Goal: Find specific page/section: Find specific page/section

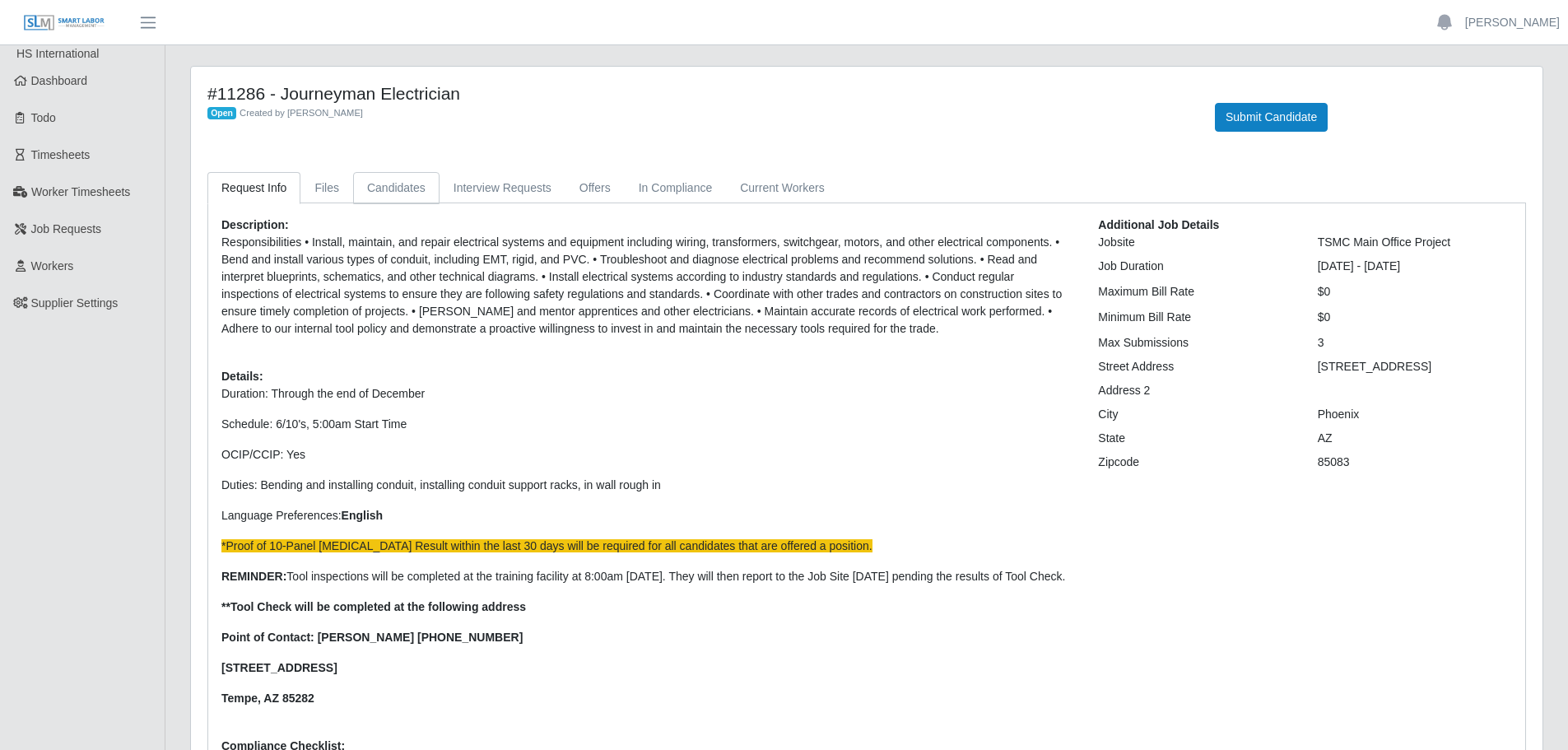
drag, startPoint x: 0, startPoint y: 0, endPoint x: 390, endPoint y: 181, distance: 430.0
click at [390, 181] on link "Candidates" at bounding box center [396, 188] width 86 height 32
click at [411, 197] on link "Candidates" at bounding box center [396, 188] width 86 height 32
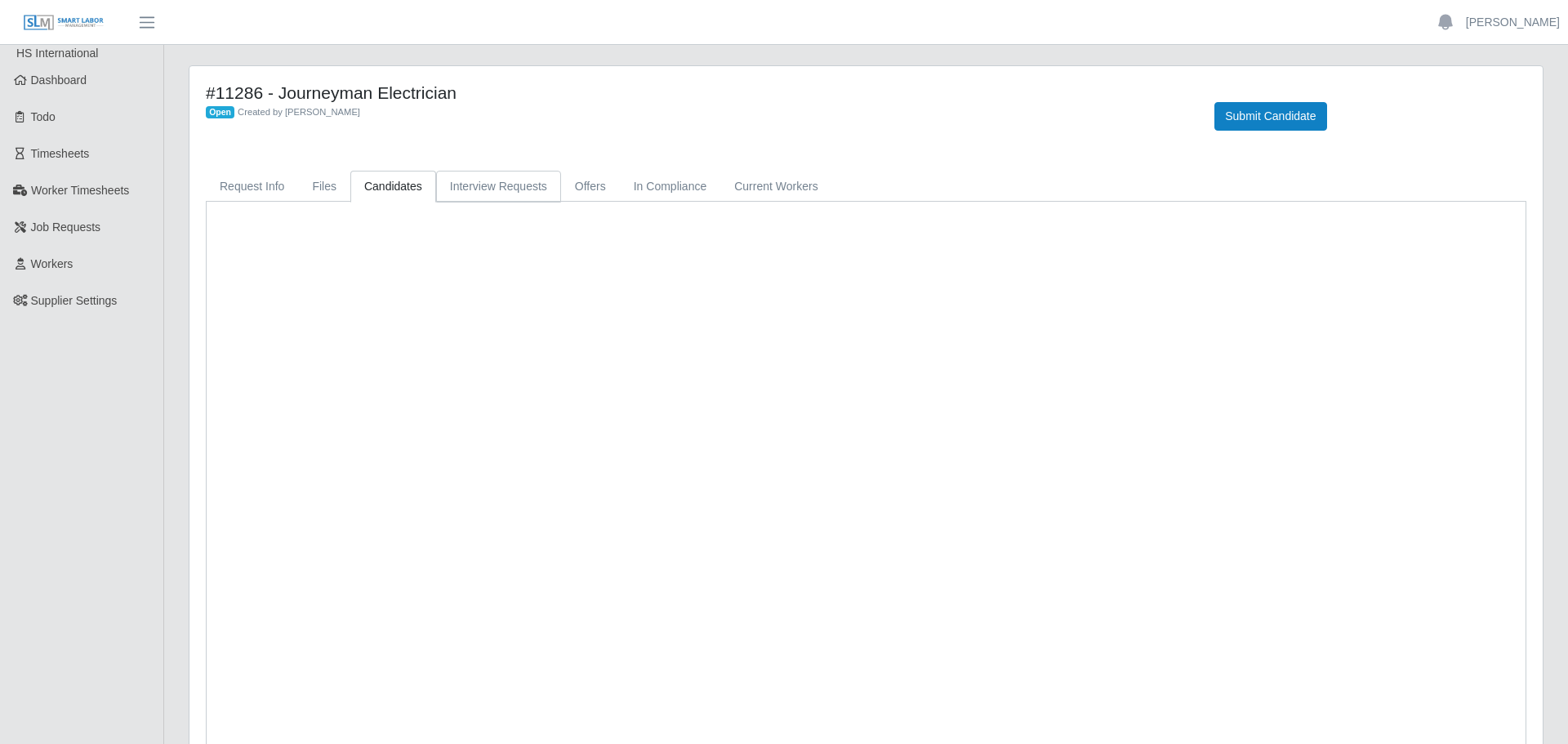
click at [464, 193] on link "Interview Requests" at bounding box center [498, 186] width 125 height 32
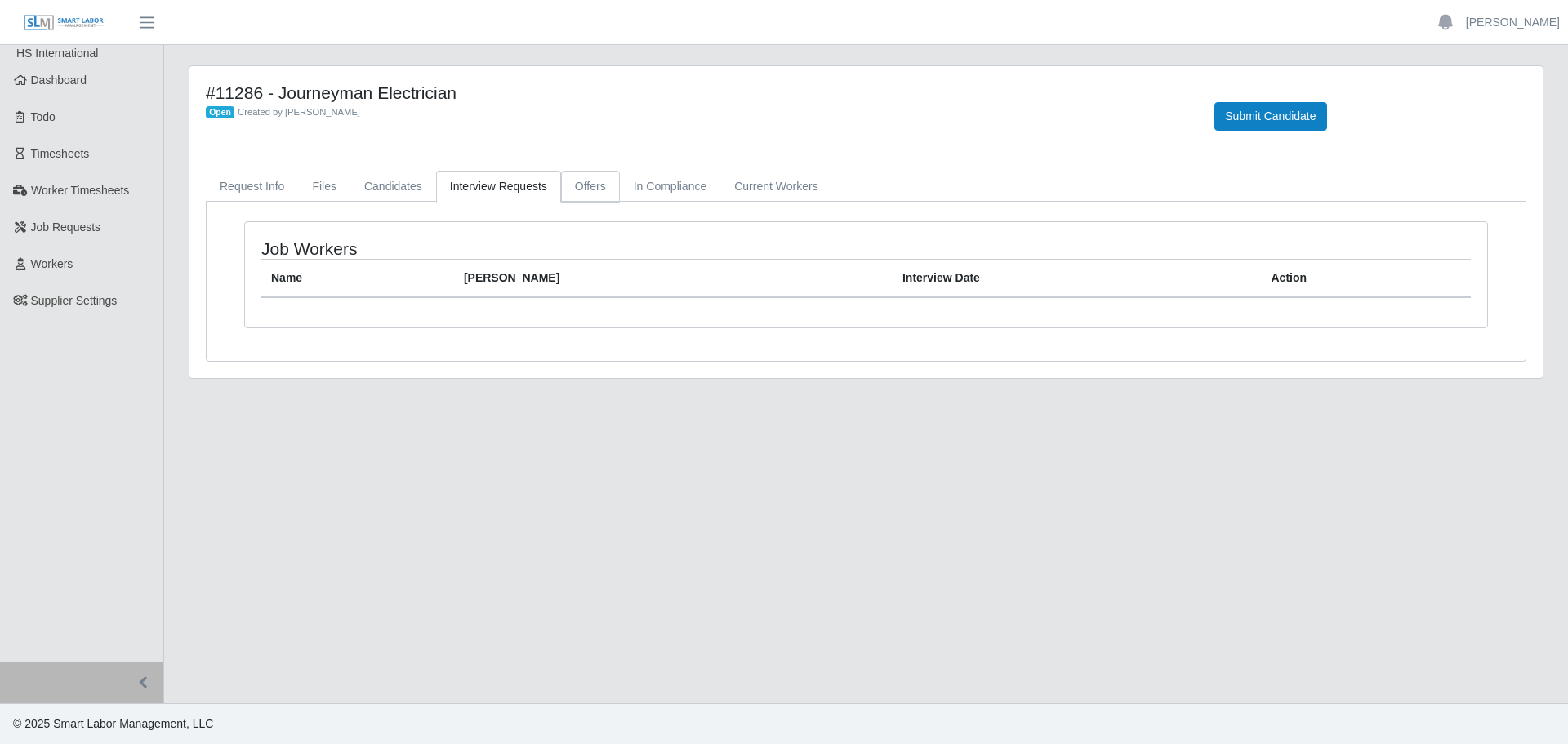
click at [597, 193] on link "Offers" at bounding box center [590, 186] width 59 height 32
click at [657, 191] on link "In Compliance" at bounding box center [670, 186] width 101 height 32
click at [775, 177] on link "Current Workers" at bounding box center [775, 186] width 111 height 32
click at [279, 191] on link "Request Info" at bounding box center [252, 186] width 93 height 32
